Goal: Check status: Check status

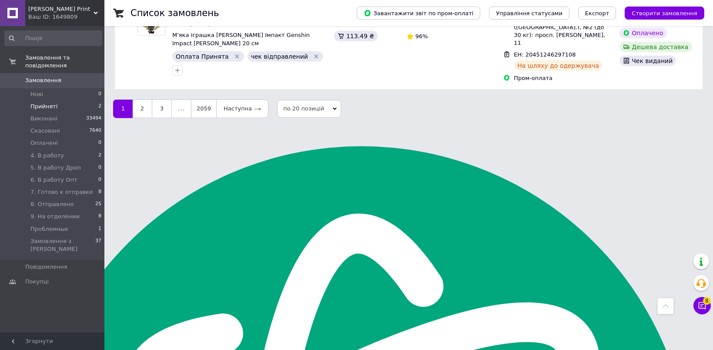
scroll to position [1910, 0]
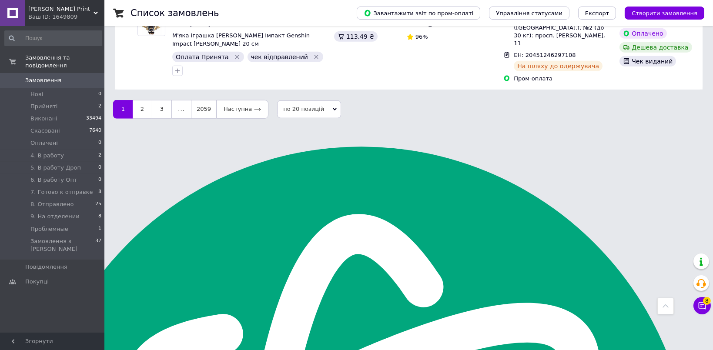
click at [42, 77] on span "Замовлення" at bounding box center [43, 81] width 36 height 8
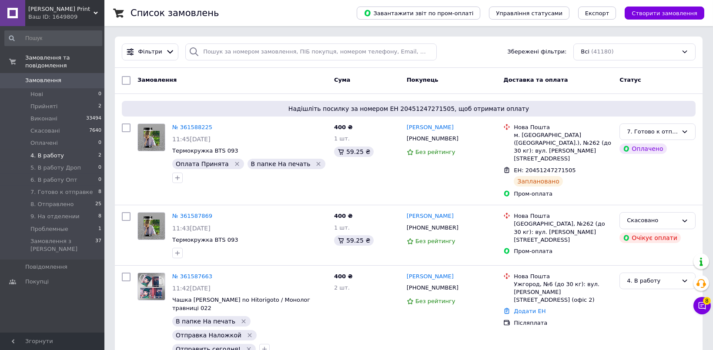
click at [52, 152] on span "4. В работу" at bounding box center [46, 156] width 33 height 8
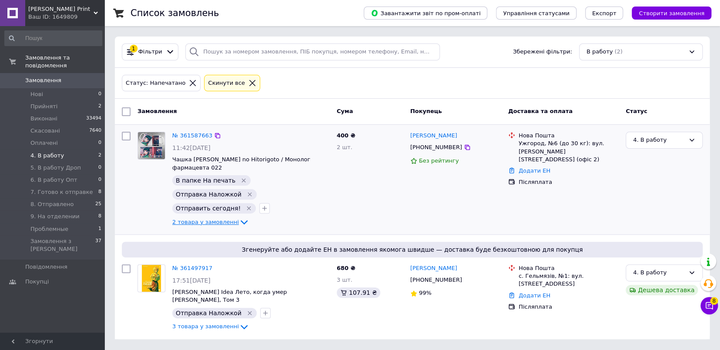
click at [240, 220] on icon at bounding box center [243, 222] width 7 height 4
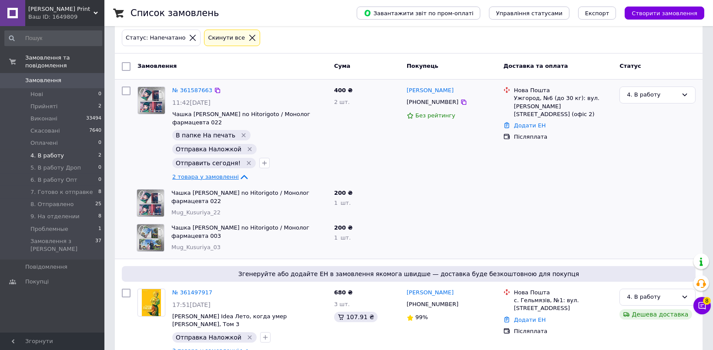
scroll to position [46, 0]
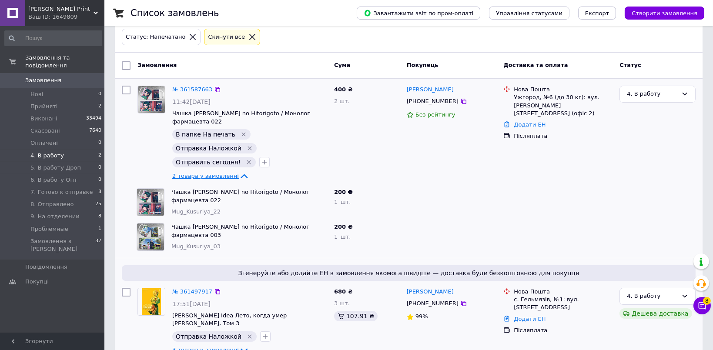
click at [239, 345] on icon at bounding box center [244, 350] width 10 height 10
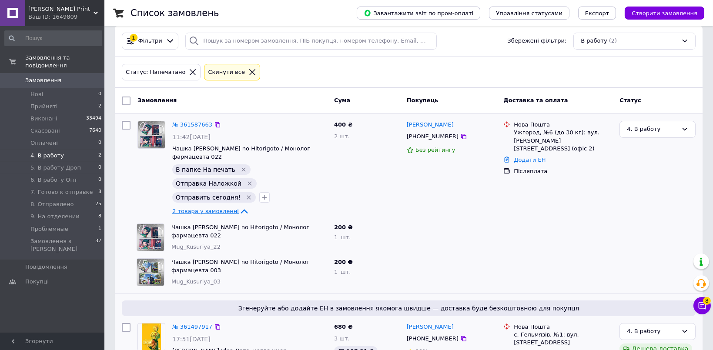
scroll to position [0, 0]
